Goal: Information Seeking & Learning: Learn about a topic

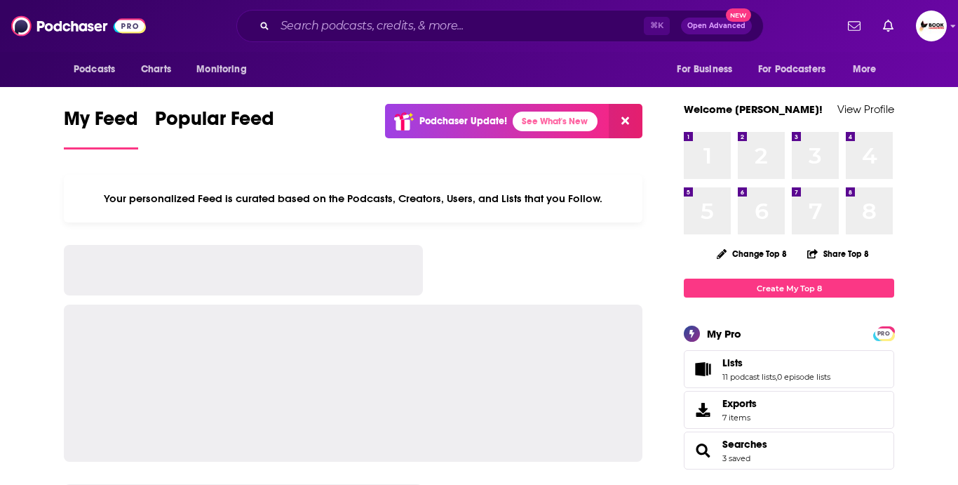
click at [335, 39] on div "⌘ K Open Advanced New" at bounding box center [500, 26] width 528 height 32
click at [328, 29] on input "Search podcasts, credits, & more..." at bounding box center [459, 26] width 369 height 22
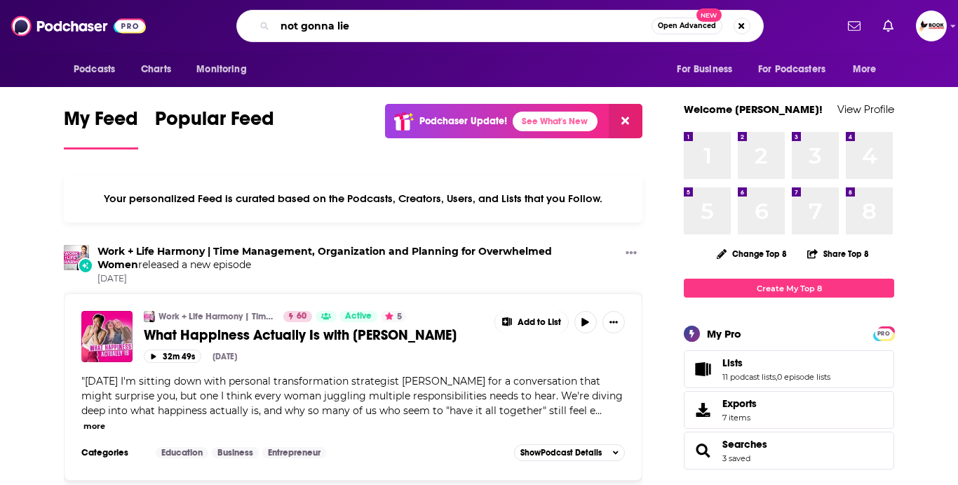
type input "not gonna lie"
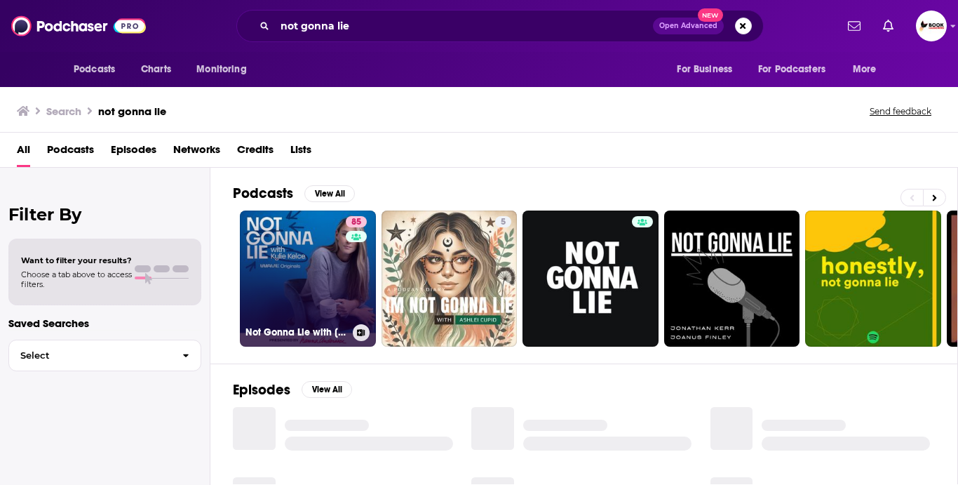
click at [289, 268] on link "85 Not Gonna Lie with Kylie Kelce" at bounding box center [308, 278] width 136 height 136
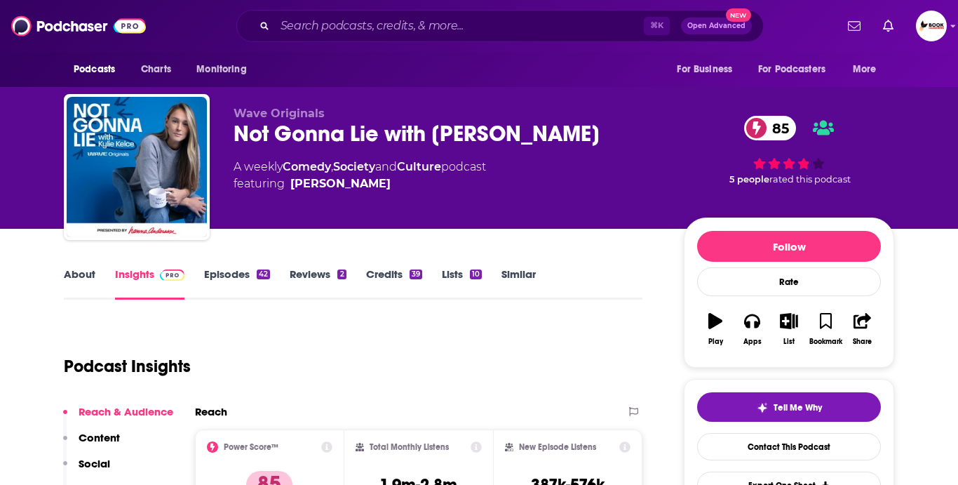
click at [82, 279] on link "About" at bounding box center [80, 283] width 32 height 32
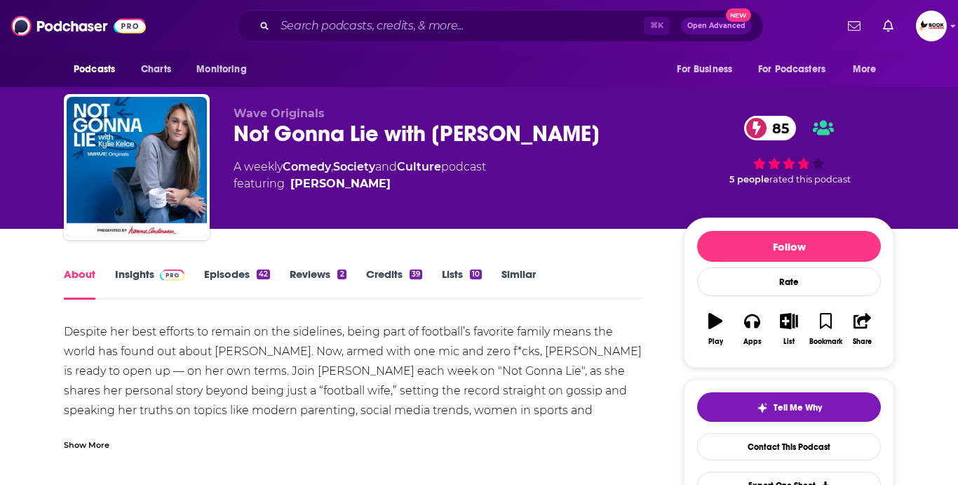
click at [127, 283] on link "Insights" at bounding box center [149, 283] width 69 height 32
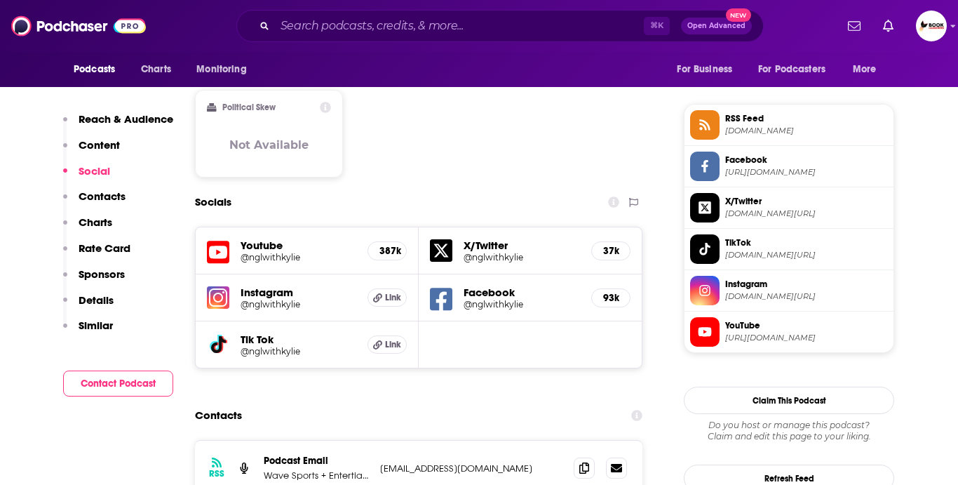
scroll to position [1279, 0]
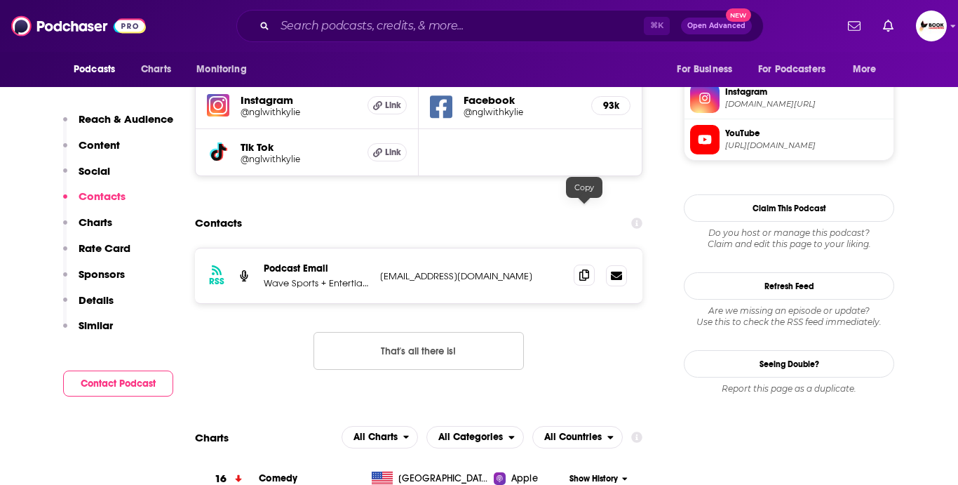
click at [580, 269] on icon at bounding box center [584, 274] width 10 height 11
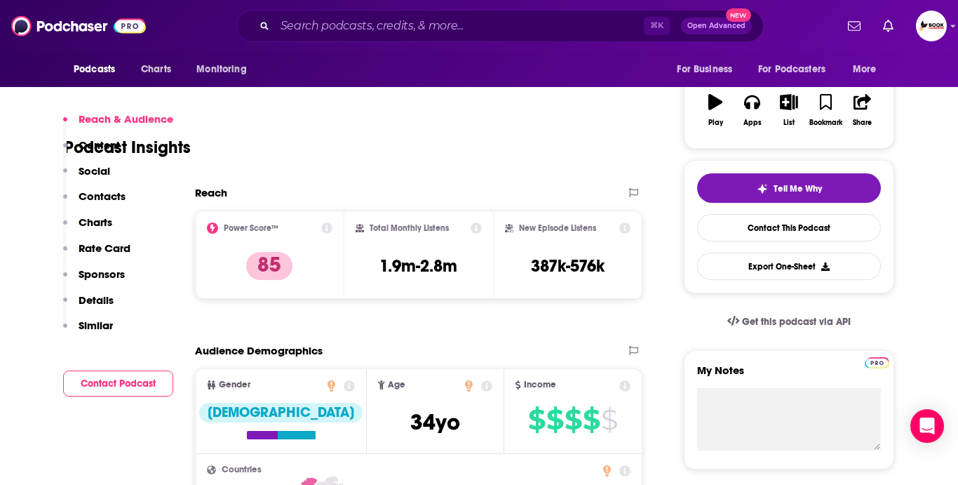
scroll to position [142, 0]
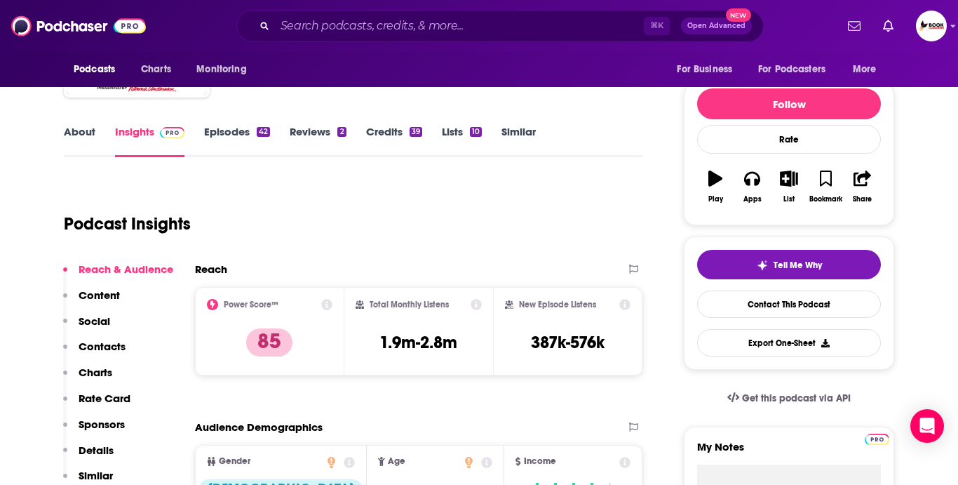
click at [83, 137] on link "About" at bounding box center [80, 141] width 32 height 32
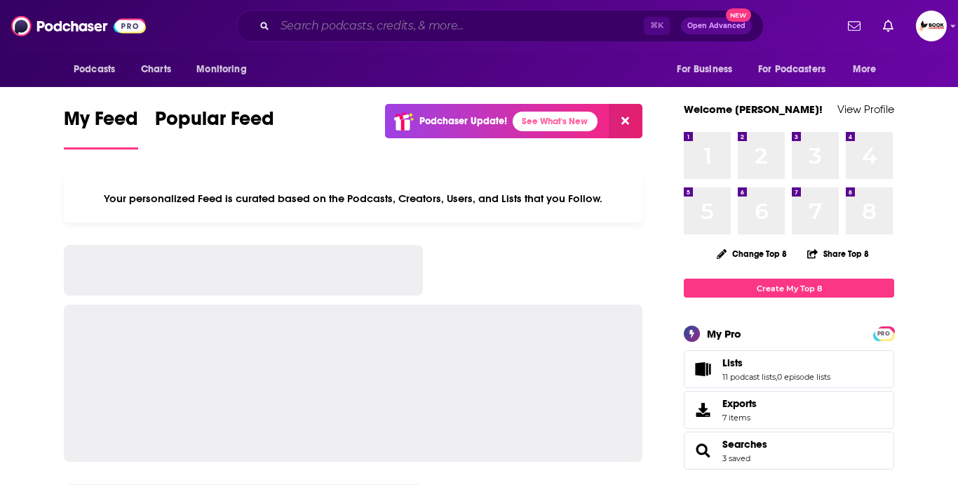
click at [335, 30] on input "Search podcasts, credits, & more..." at bounding box center [459, 26] width 369 height 22
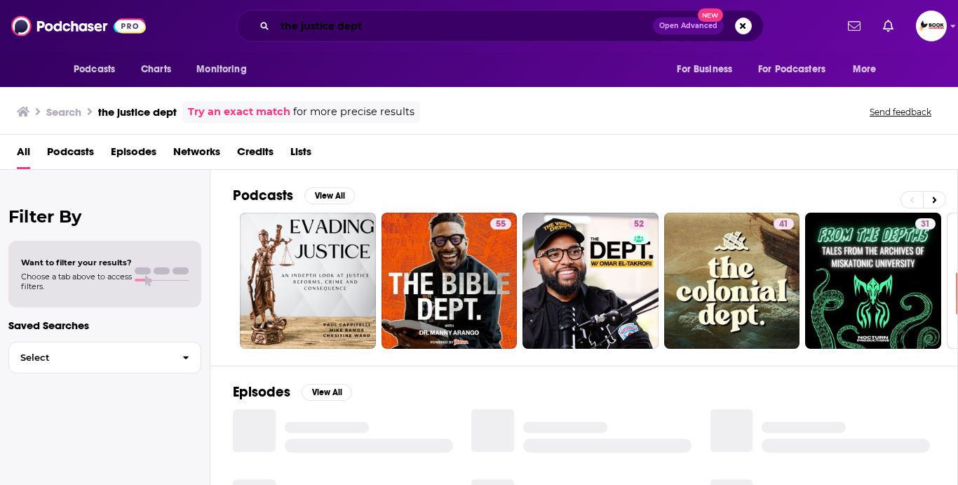
click at [389, 28] on input "the justice dept" at bounding box center [464, 26] width 378 height 22
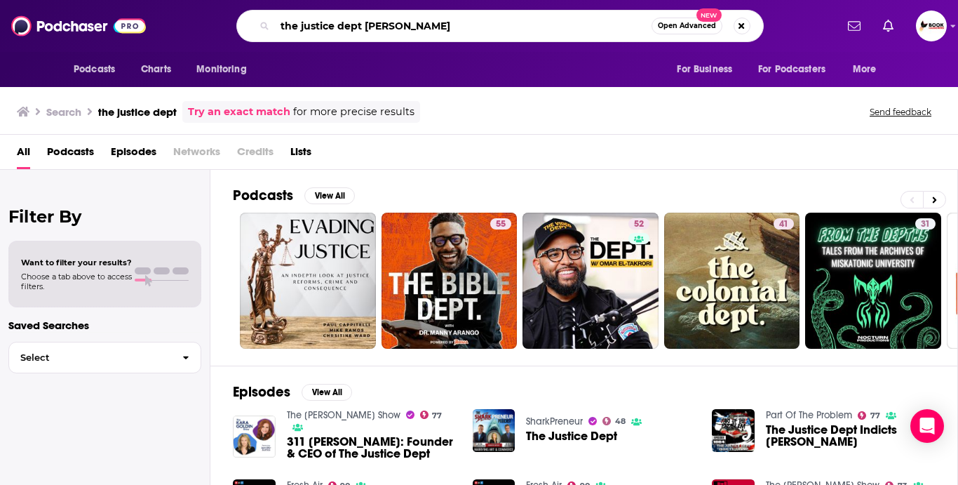
type input "the justice dept jennifer justice"
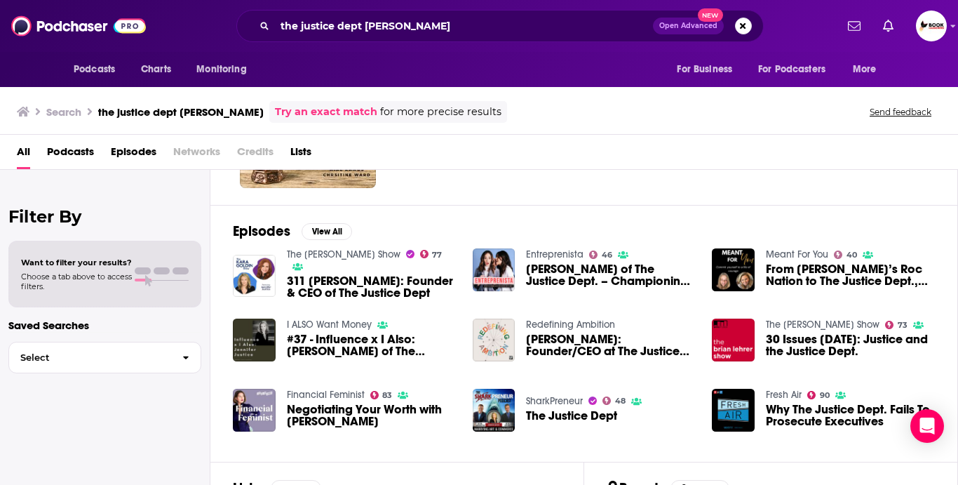
scroll to position [156, 0]
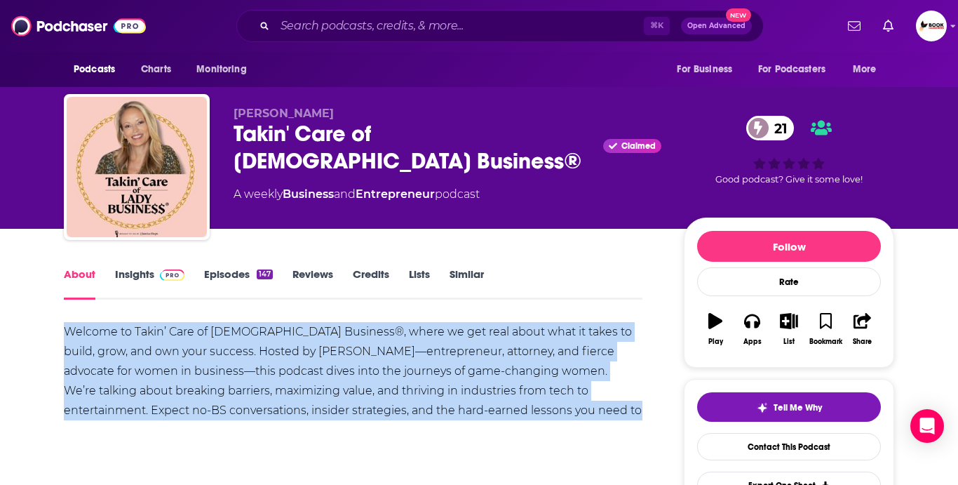
drag, startPoint x: 563, startPoint y: 408, endPoint x: 48, endPoint y: 330, distance: 520.8
copy div "Welcome to Takin’ Care of [DEMOGRAPHIC_DATA] Business®, where we get real about…"
click at [145, 271] on link "Insights" at bounding box center [149, 283] width 69 height 32
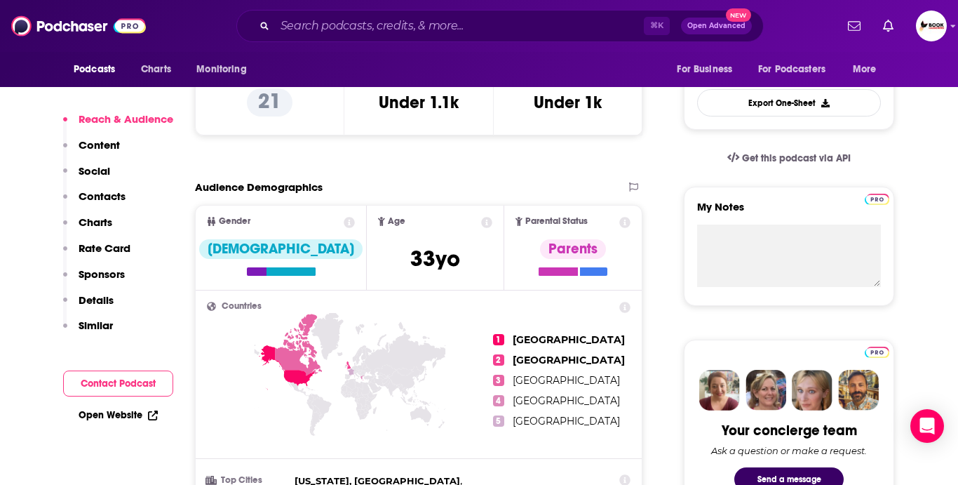
scroll to position [377, 0]
